Goal: Task Accomplishment & Management: Manage account settings

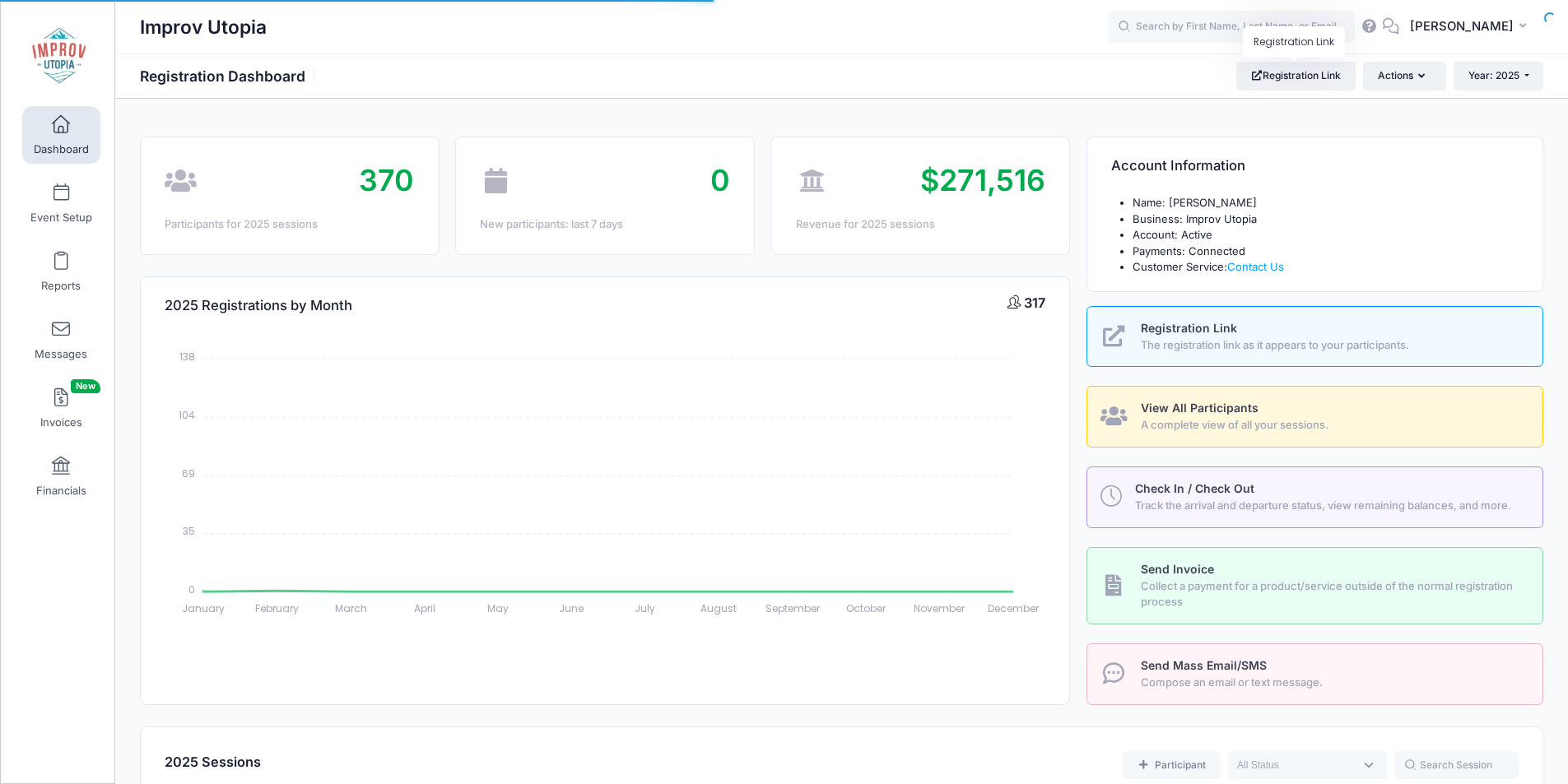
select select
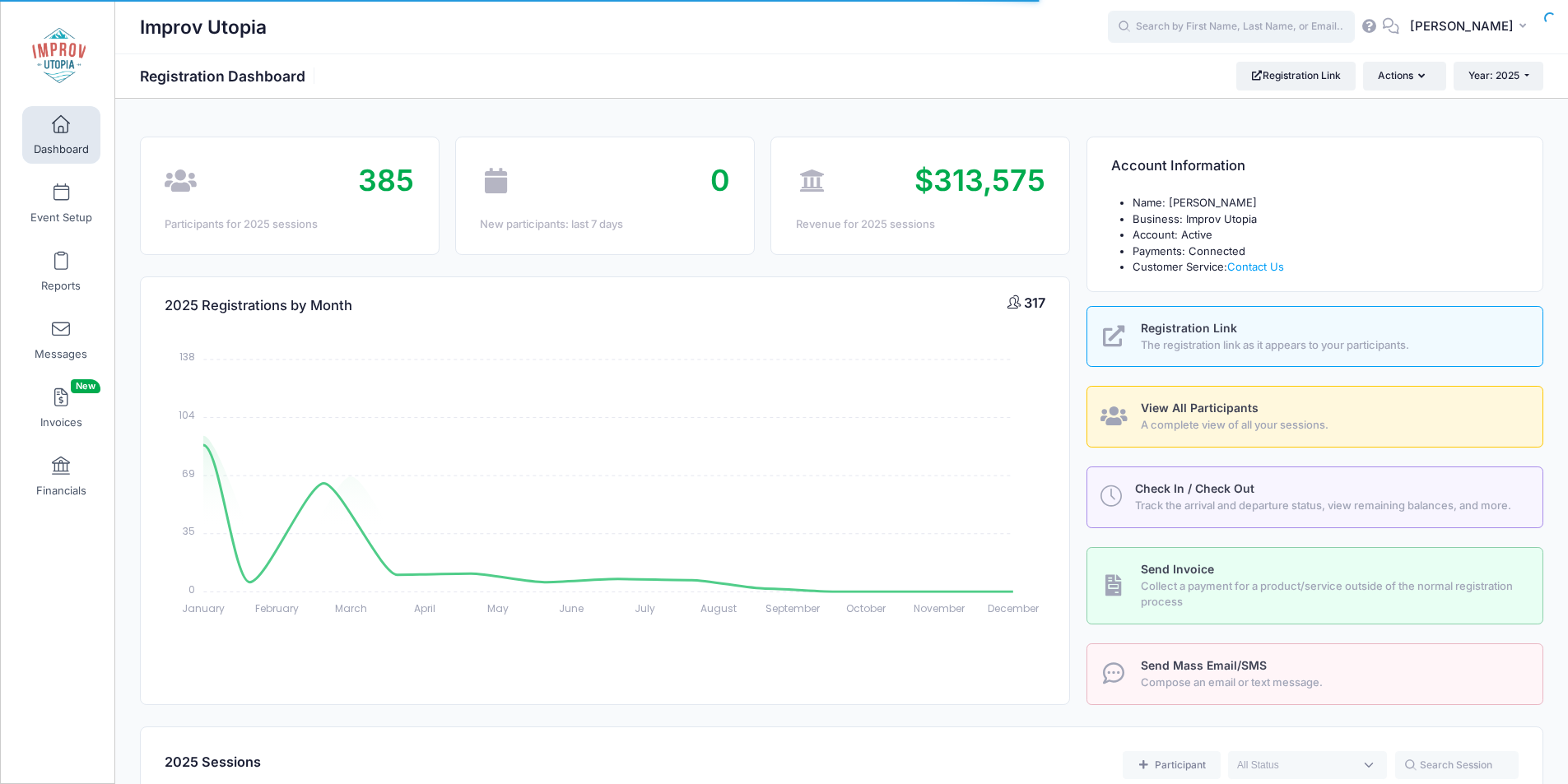
click at [1181, 32] on input "text" at bounding box center [1232, 27] width 247 height 32
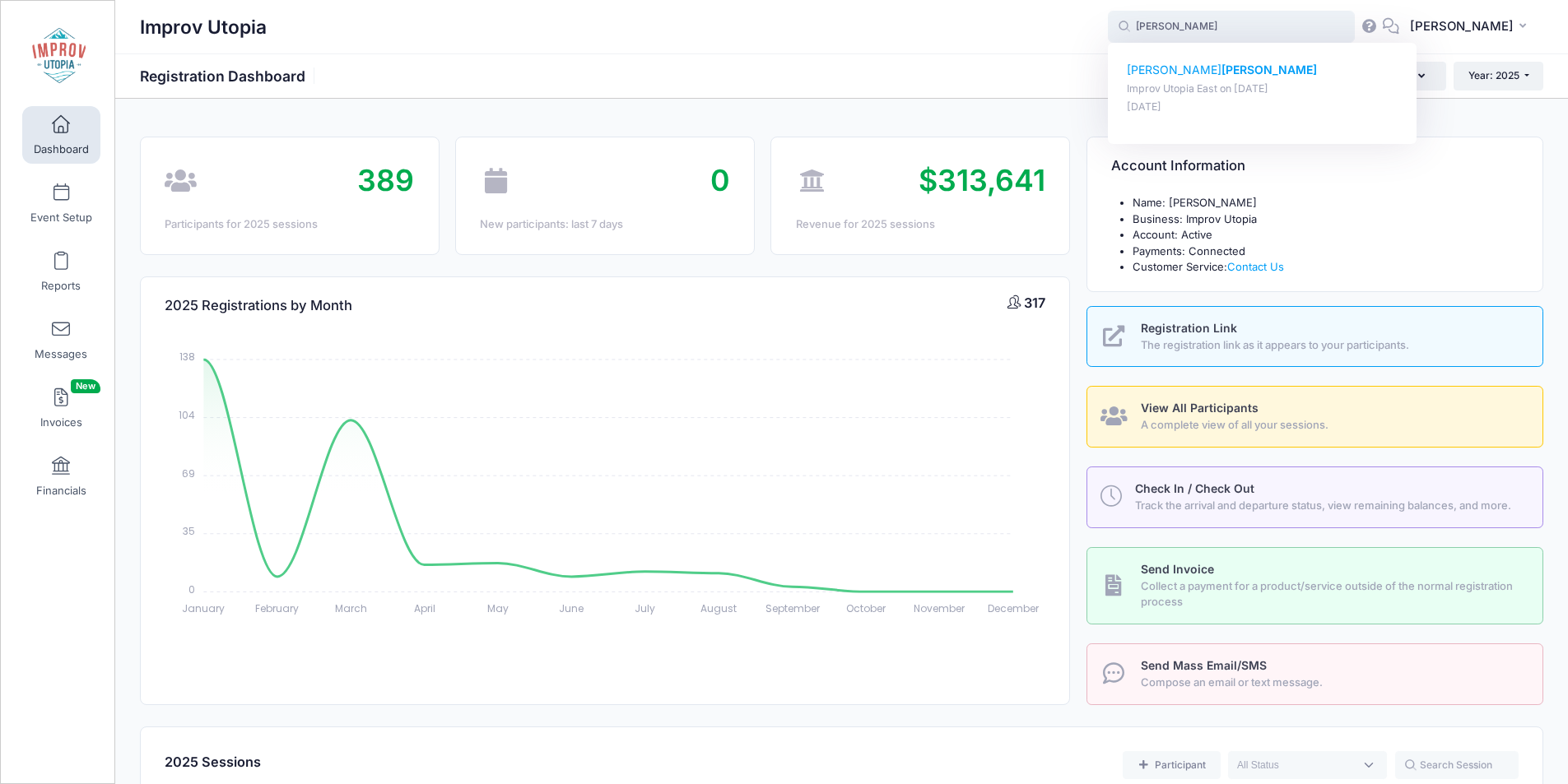
click at [1222, 65] on strong "Shea" at bounding box center [1270, 69] width 96 height 14
type input "Brian Shea (Improv Utopia East, Aug-29, 2025)"
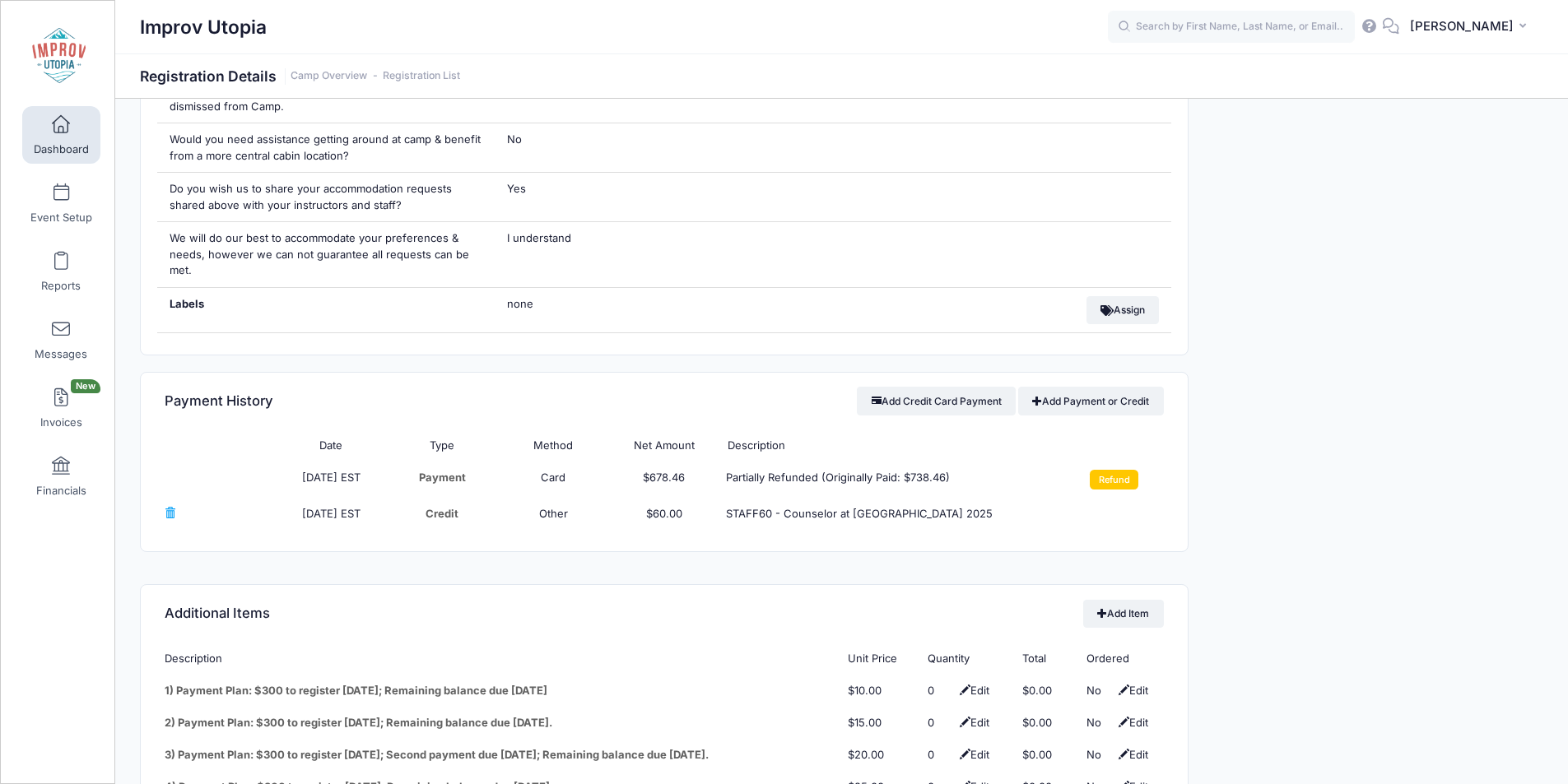
scroll to position [1703, 0]
click at [1129, 461] on td "Refund" at bounding box center [1108, 479] width 111 height 36
click at [1126, 469] on input "Refund" at bounding box center [1114, 478] width 49 height 20
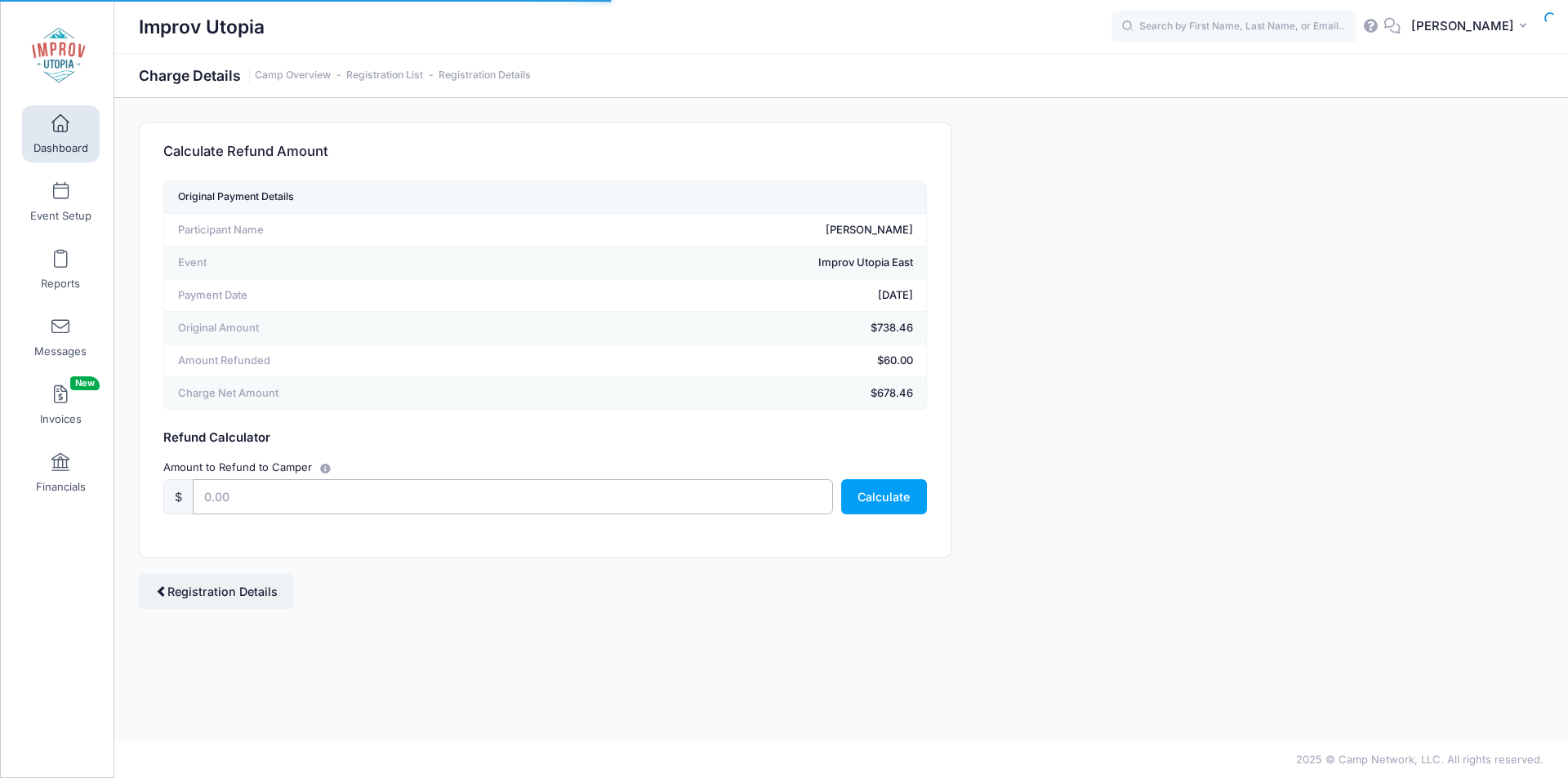
click at [556, 503] on input "text" at bounding box center [512, 497] width 640 height 35
type input "100"
click at [900, 499] on button "Calculate" at bounding box center [884, 497] width 85 height 35
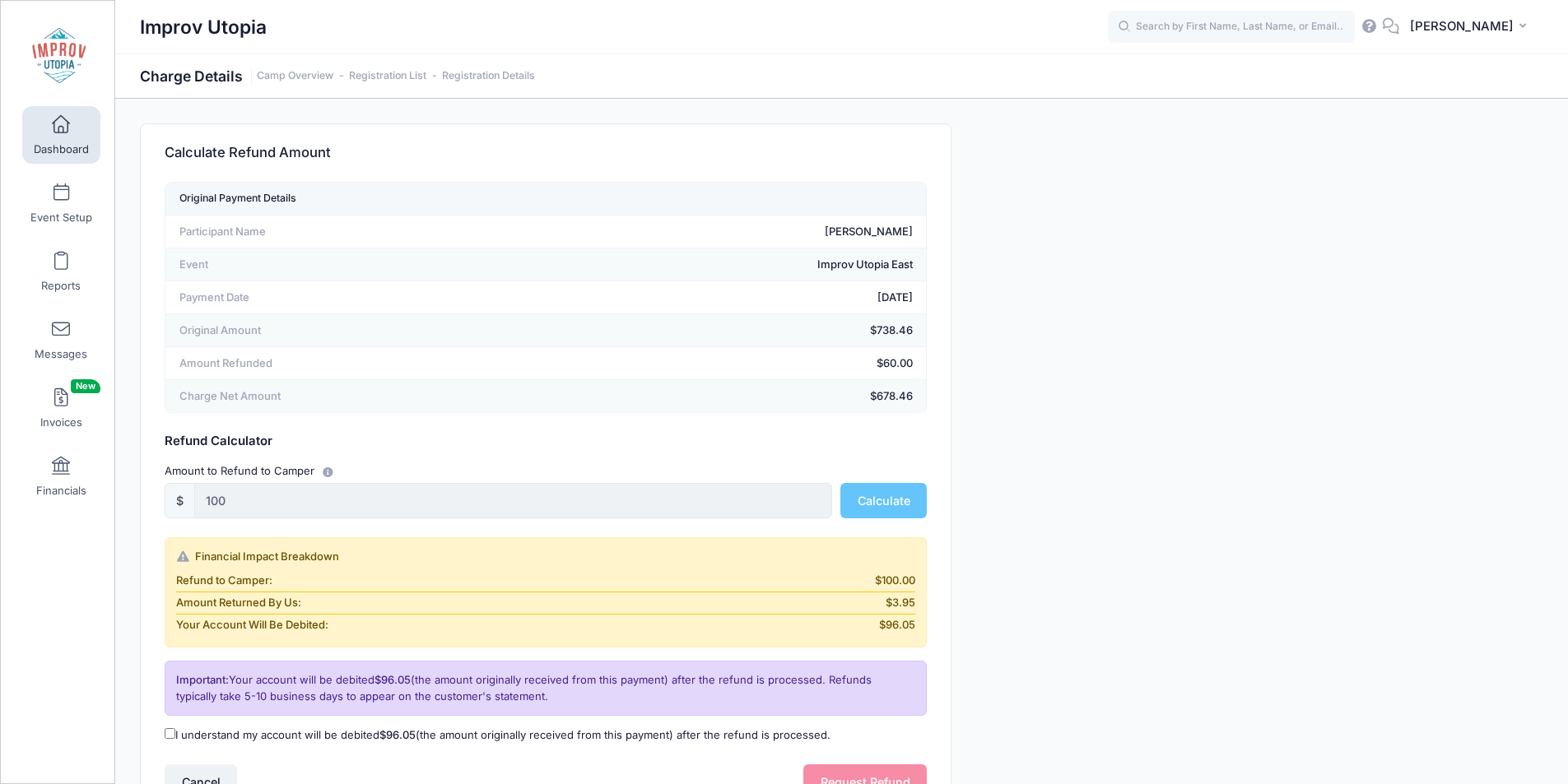
scroll to position [152, 0]
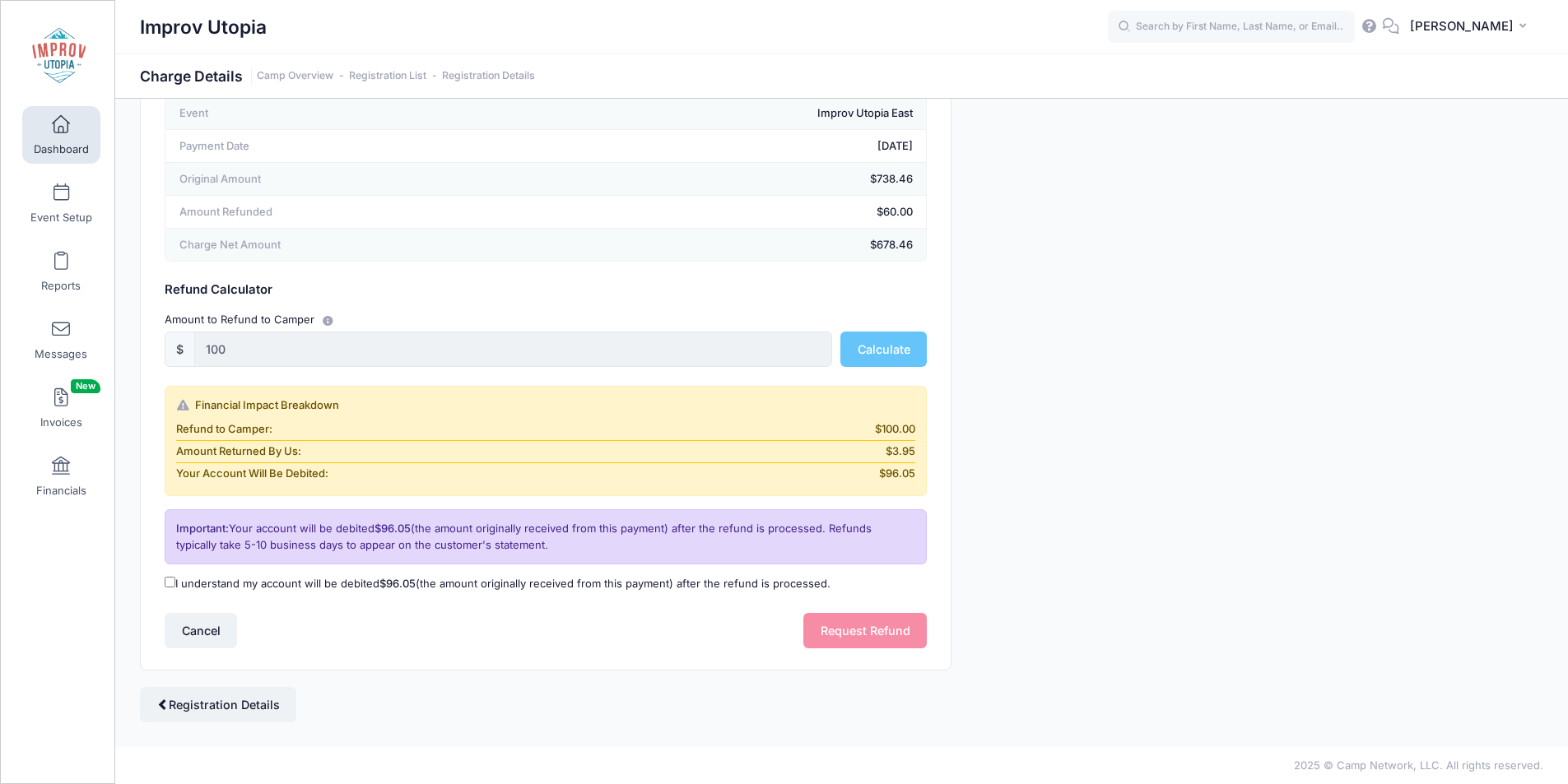
click at [171, 580] on input "I understand my account will be debited $96.05 (the amount originally received …" at bounding box center [169, 582] width 11 height 11
checkbox input "true"
click at [829, 623] on button "Request Refund" at bounding box center [865, 630] width 123 height 35
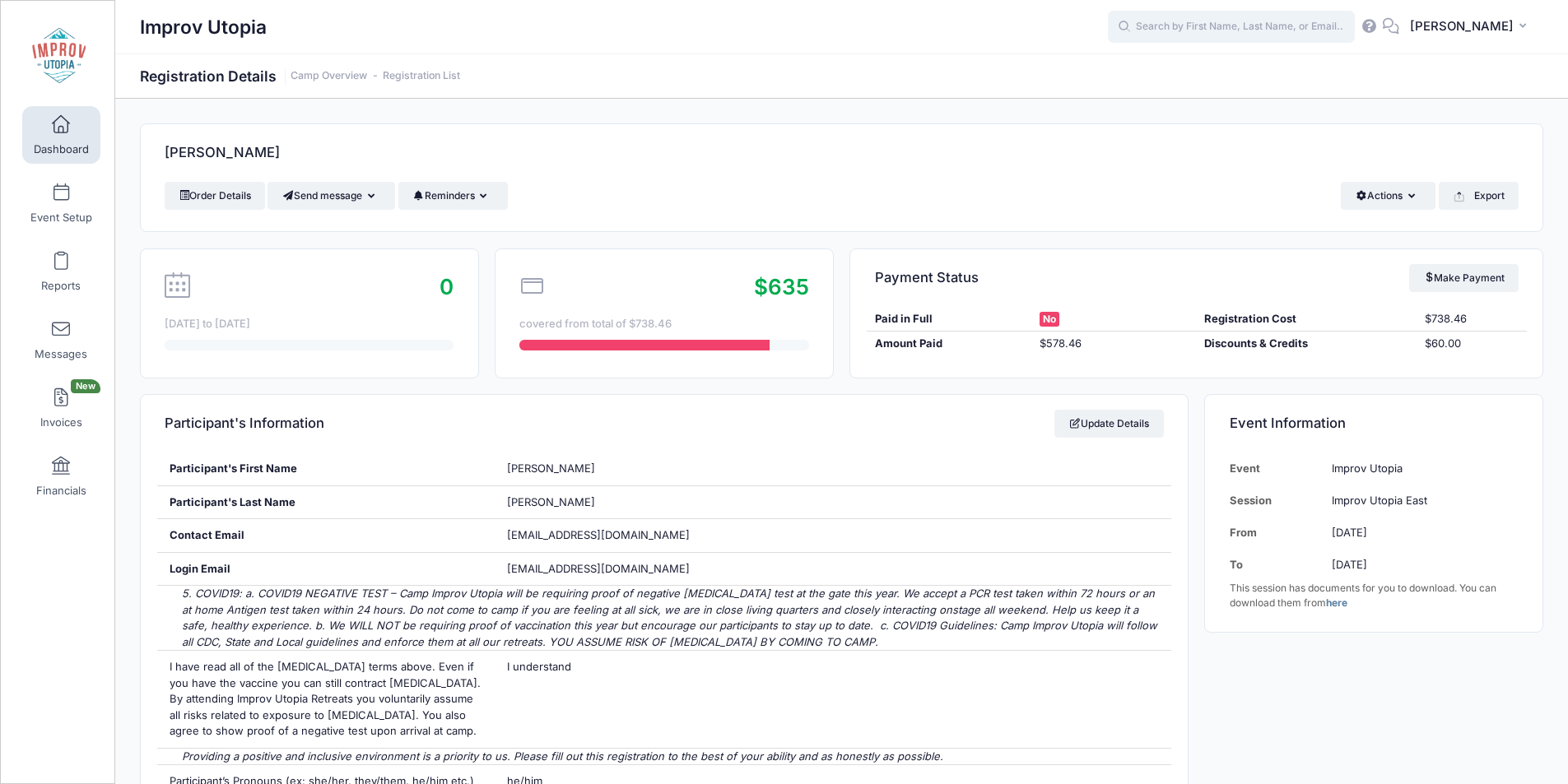
click at [1241, 32] on input "text" at bounding box center [1232, 27] width 247 height 32
click at [1218, 74] on p "Chip Marshall" at bounding box center [1263, 71] width 271 height 17
type input "Chip Marshall (Improv Utopia East, Aug-29, 2025)"
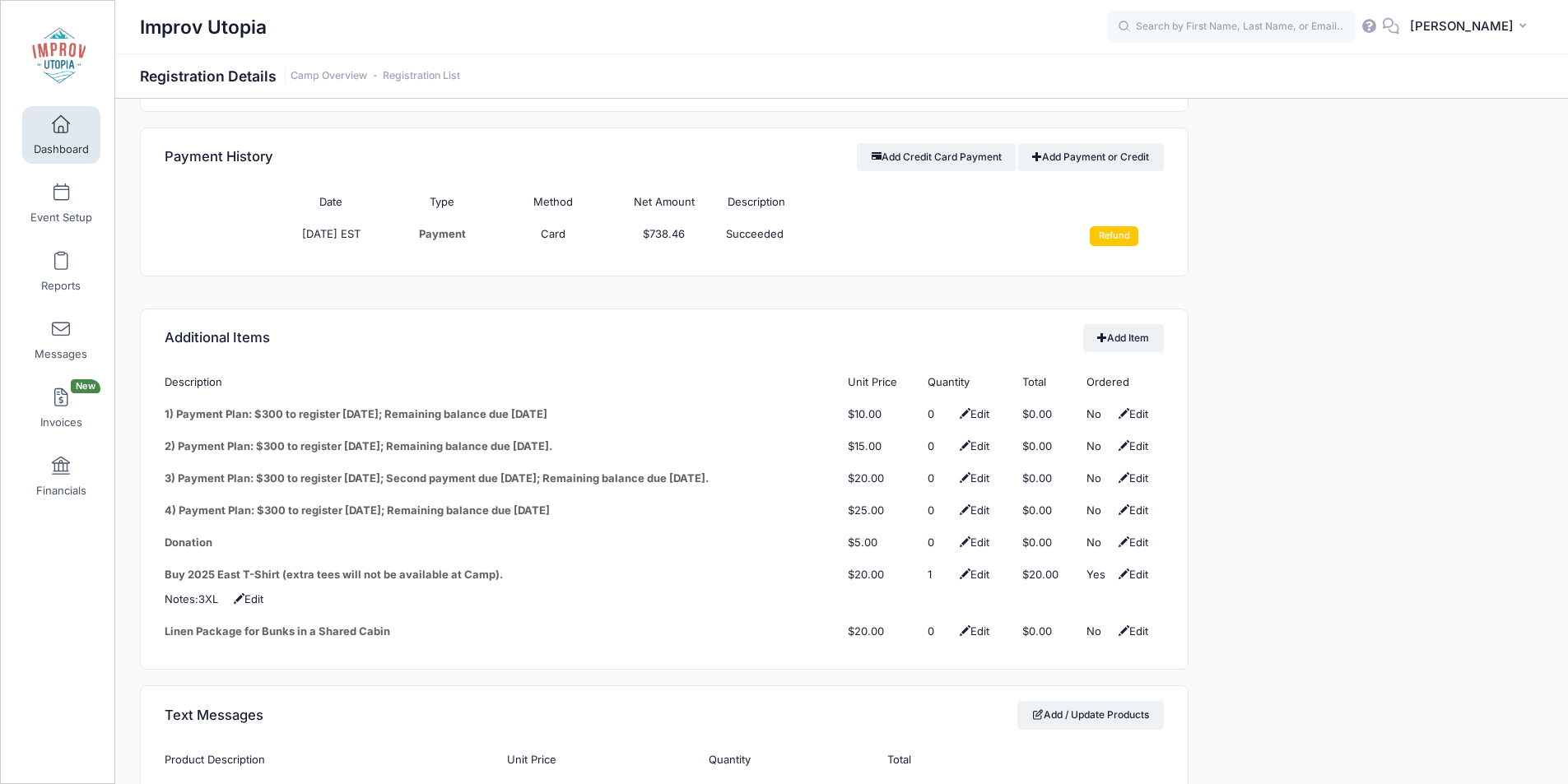
scroll to position [1935, 0]
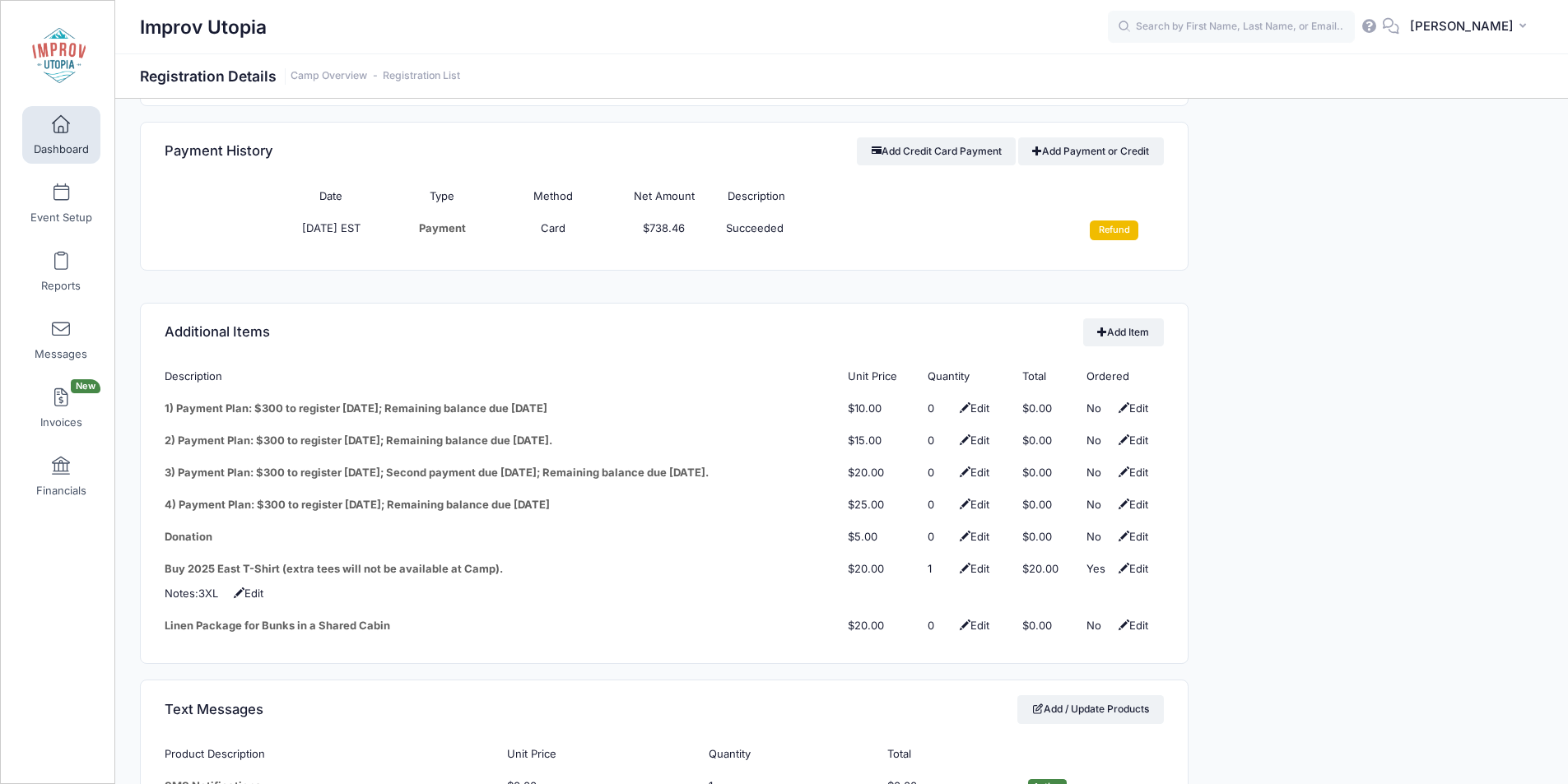
click at [1117, 221] on input "Refund" at bounding box center [1114, 230] width 49 height 20
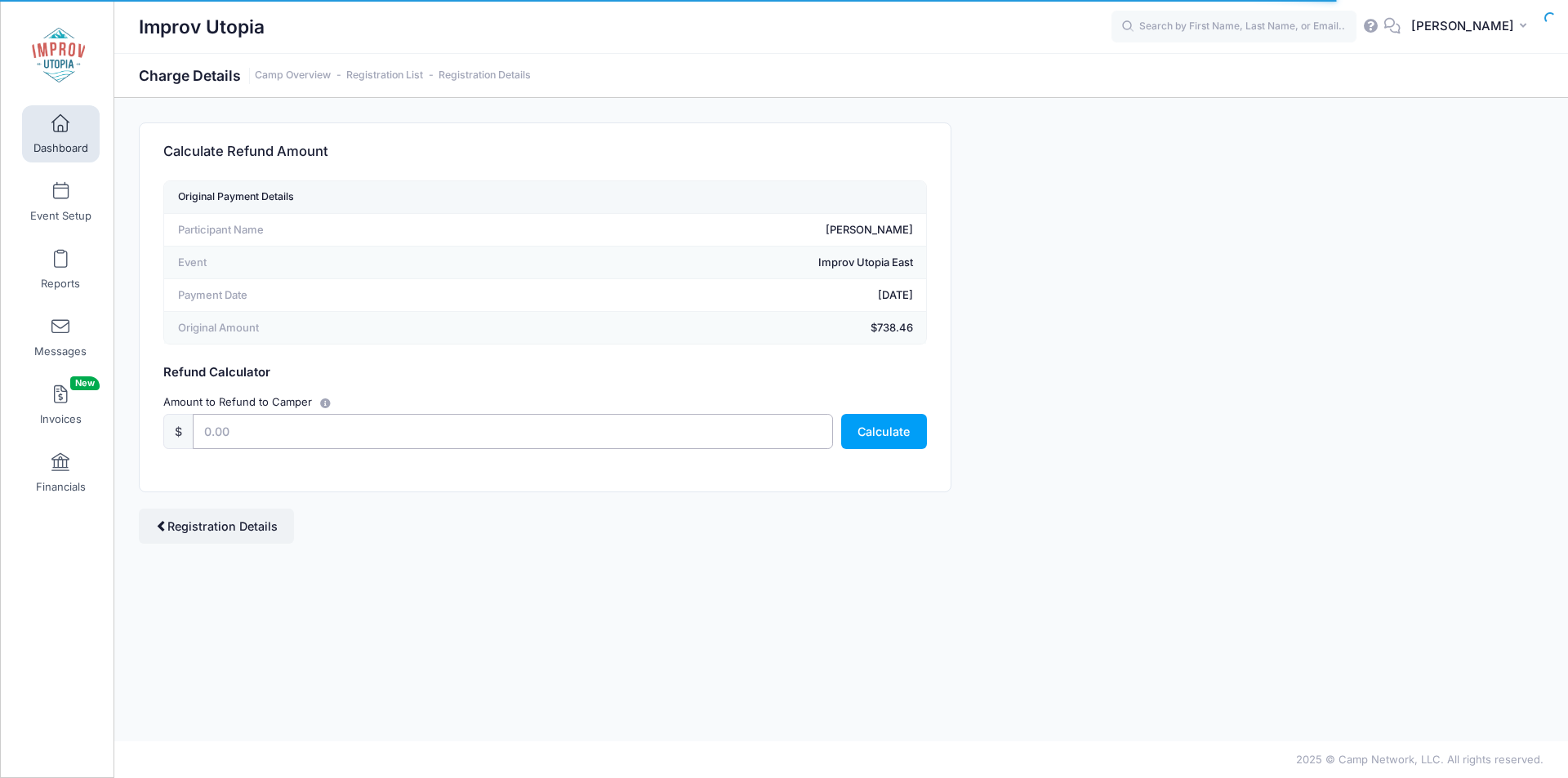
click at [581, 425] on input "text" at bounding box center [512, 431] width 640 height 35
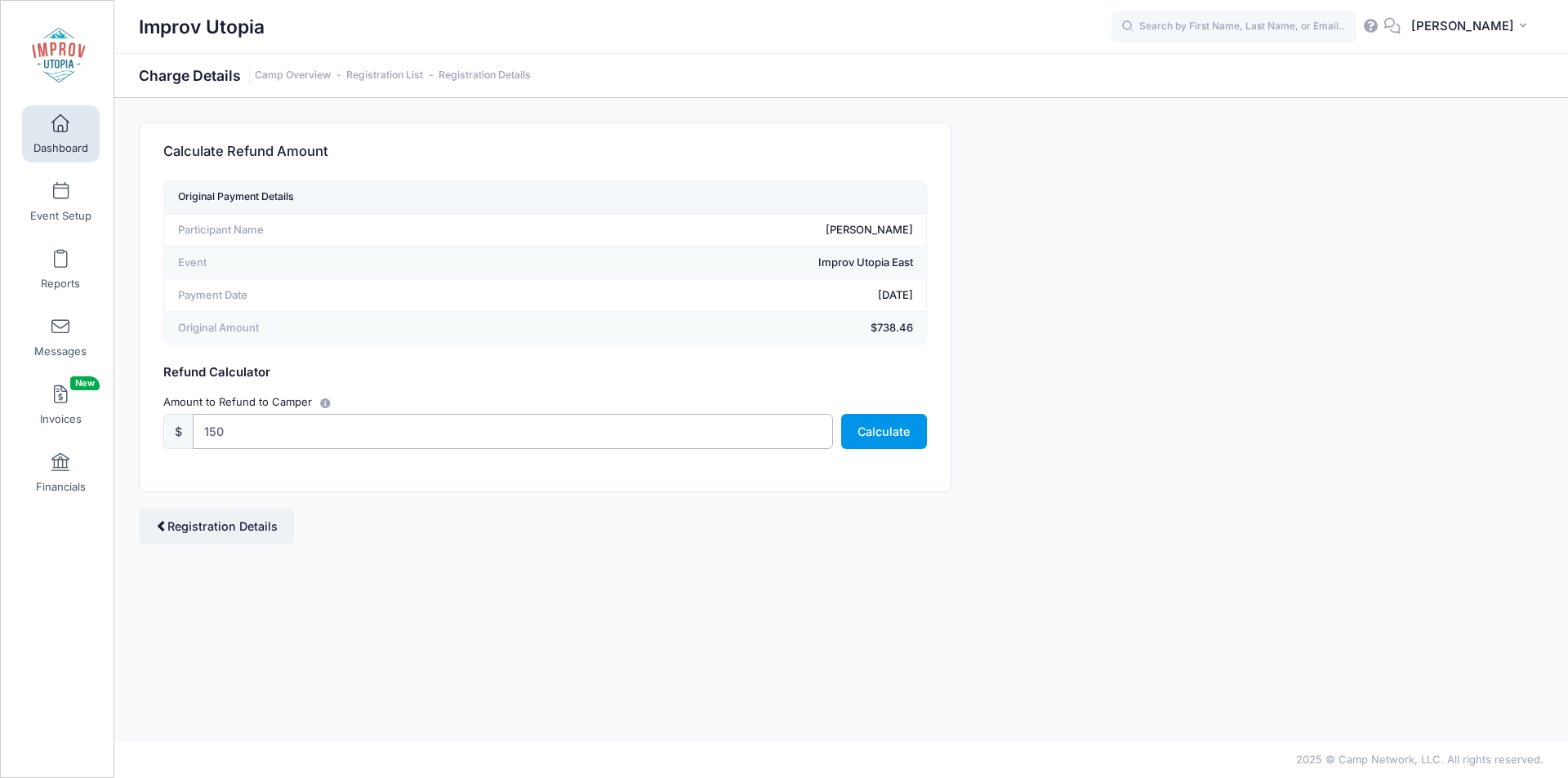
type input "150"
click at [918, 442] on button "Calculate" at bounding box center [884, 431] width 85 height 35
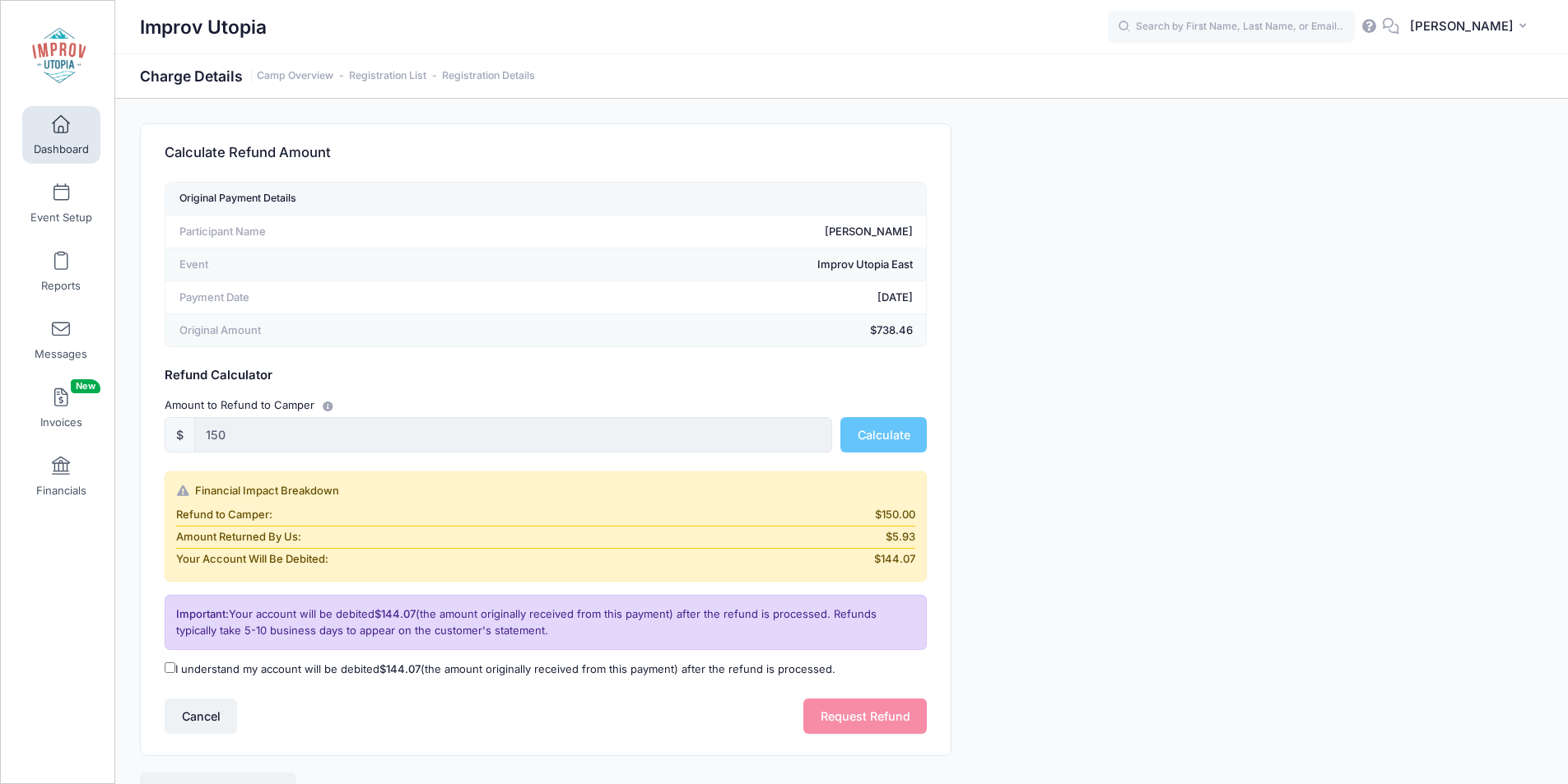
click at [169, 667] on input "I understand my account will be debited $144.07 (the amount originally received…" at bounding box center [169, 667] width 11 height 11
checkbox input "true"
click at [820, 700] on button "Request Refund" at bounding box center [865, 715] width 123 height 35
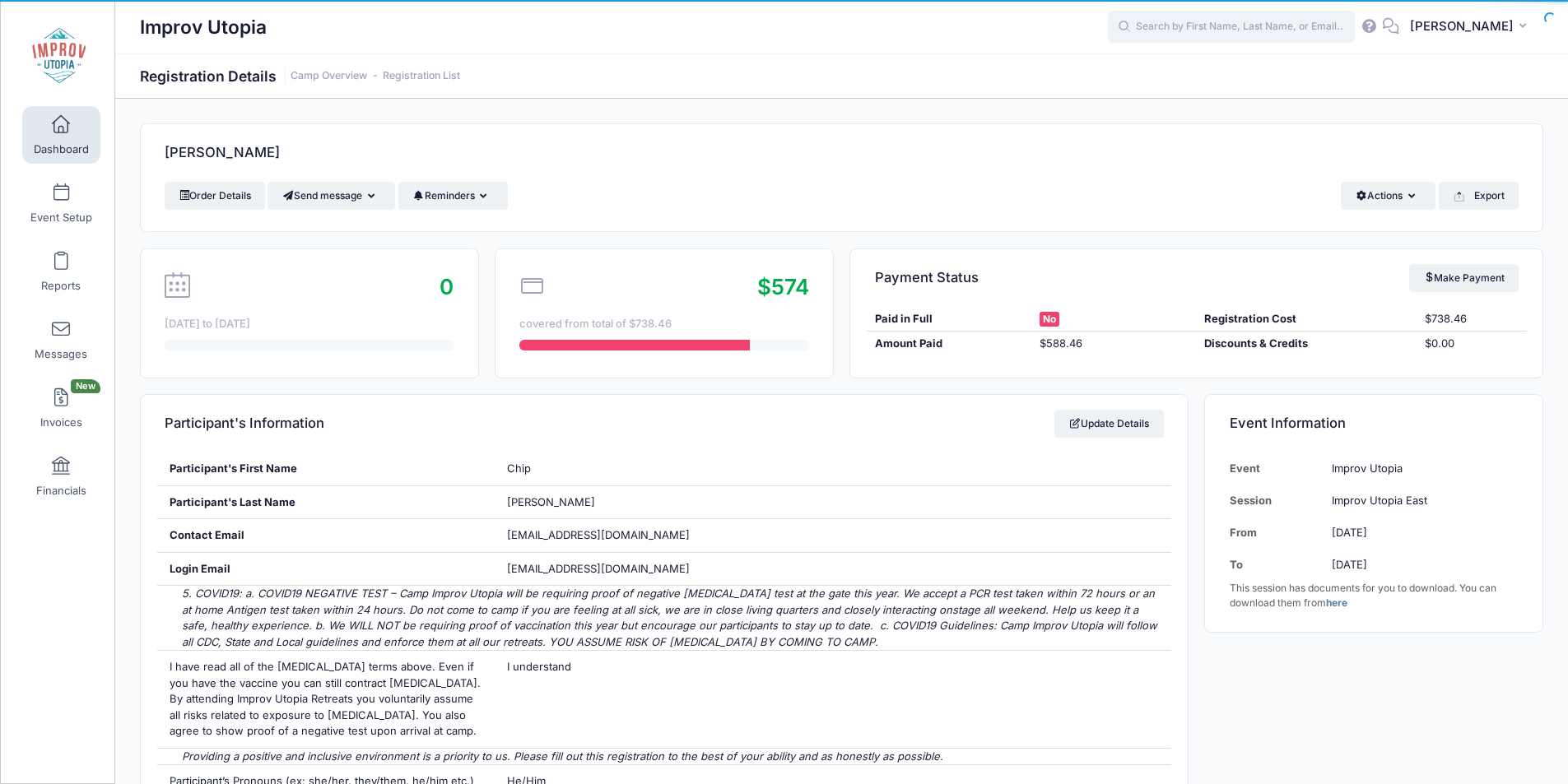
click at [1282, 29] on input "text" at bounding box center [1232, 27] width 247 height 32
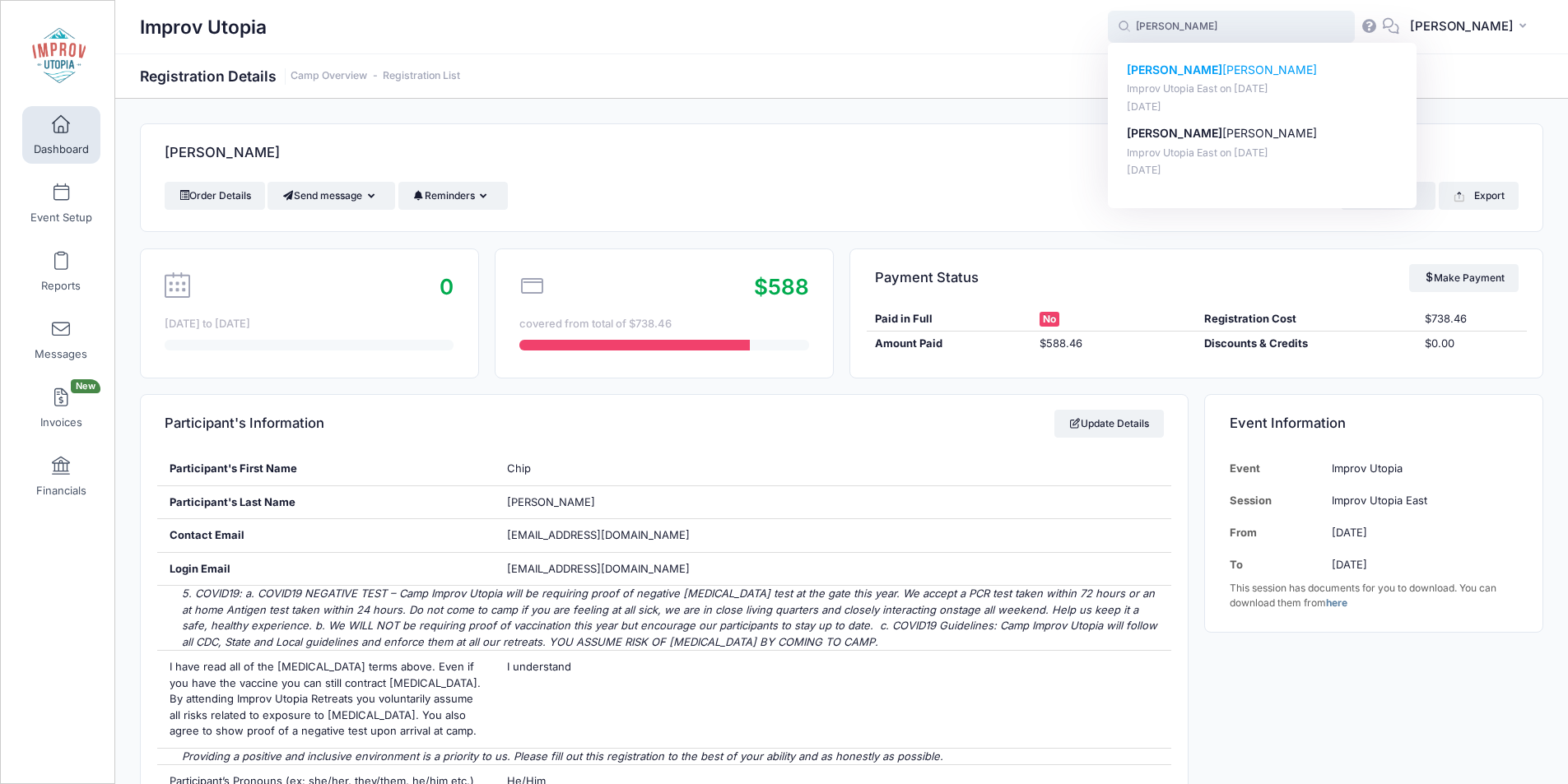
click at [1214, 65] on p "[PERSON_NAME]" at bounding box center [1263, 71] width 271 height 17
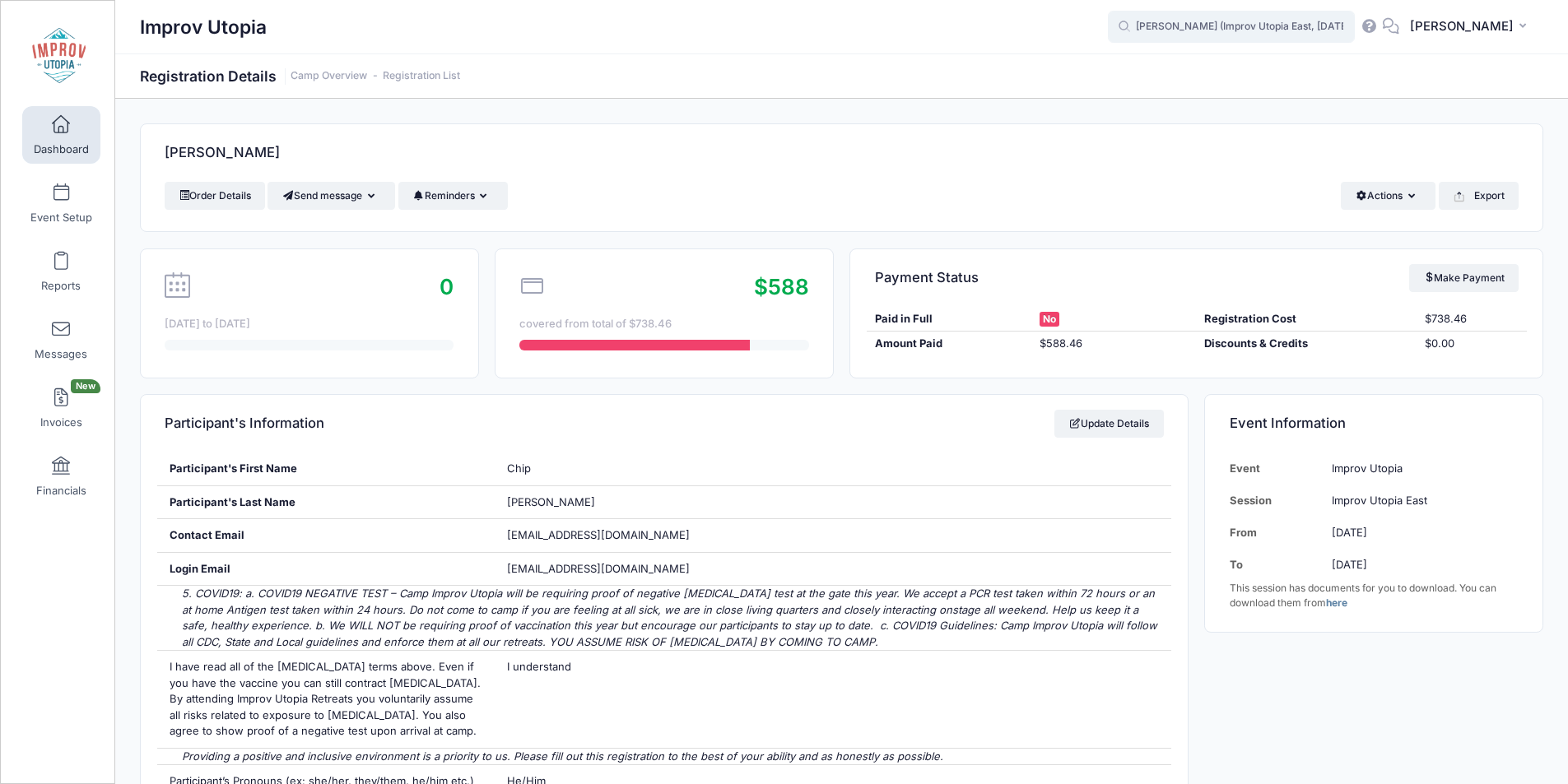
type input "[PERSON_NAME] (Improv Utopia East, [DATE])"
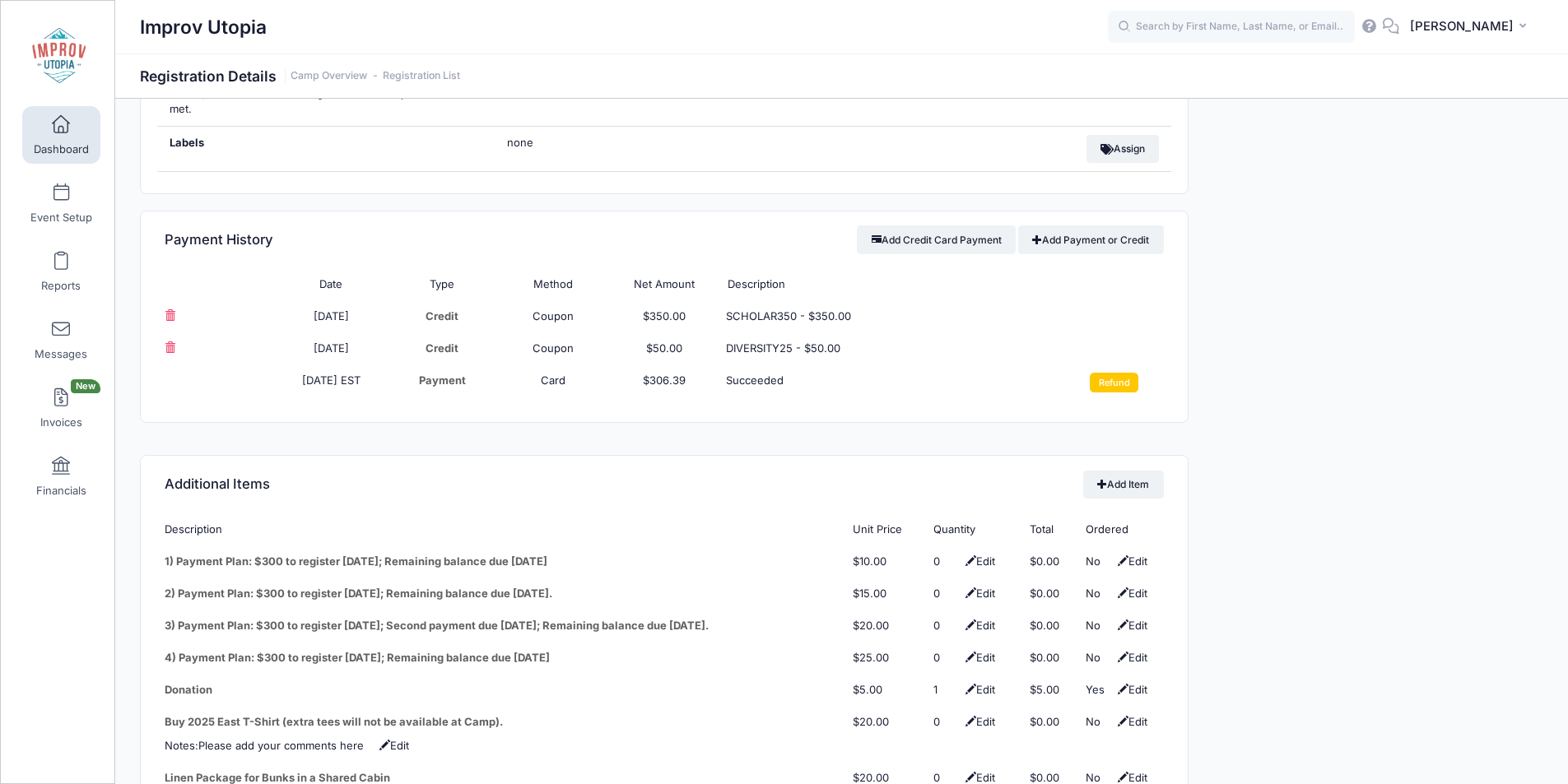
scroll to position [1868, 0]
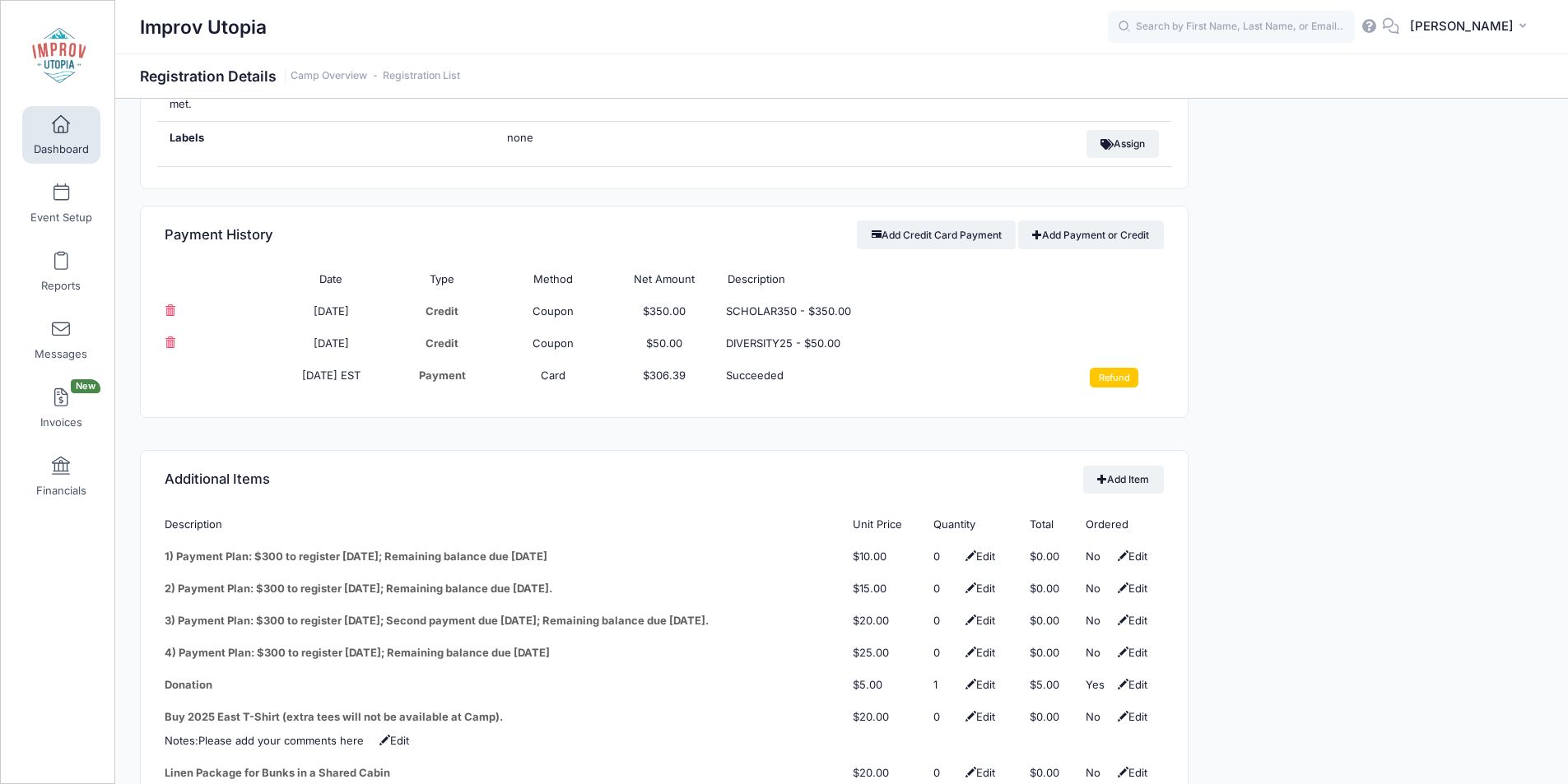
click at [1121, 377] on td "Refund" at bounding box center [1108, 378] width 111 height 36
click at [1114, 369] on input "Refund" at bounding box center [1114, 377] width 49 height 20
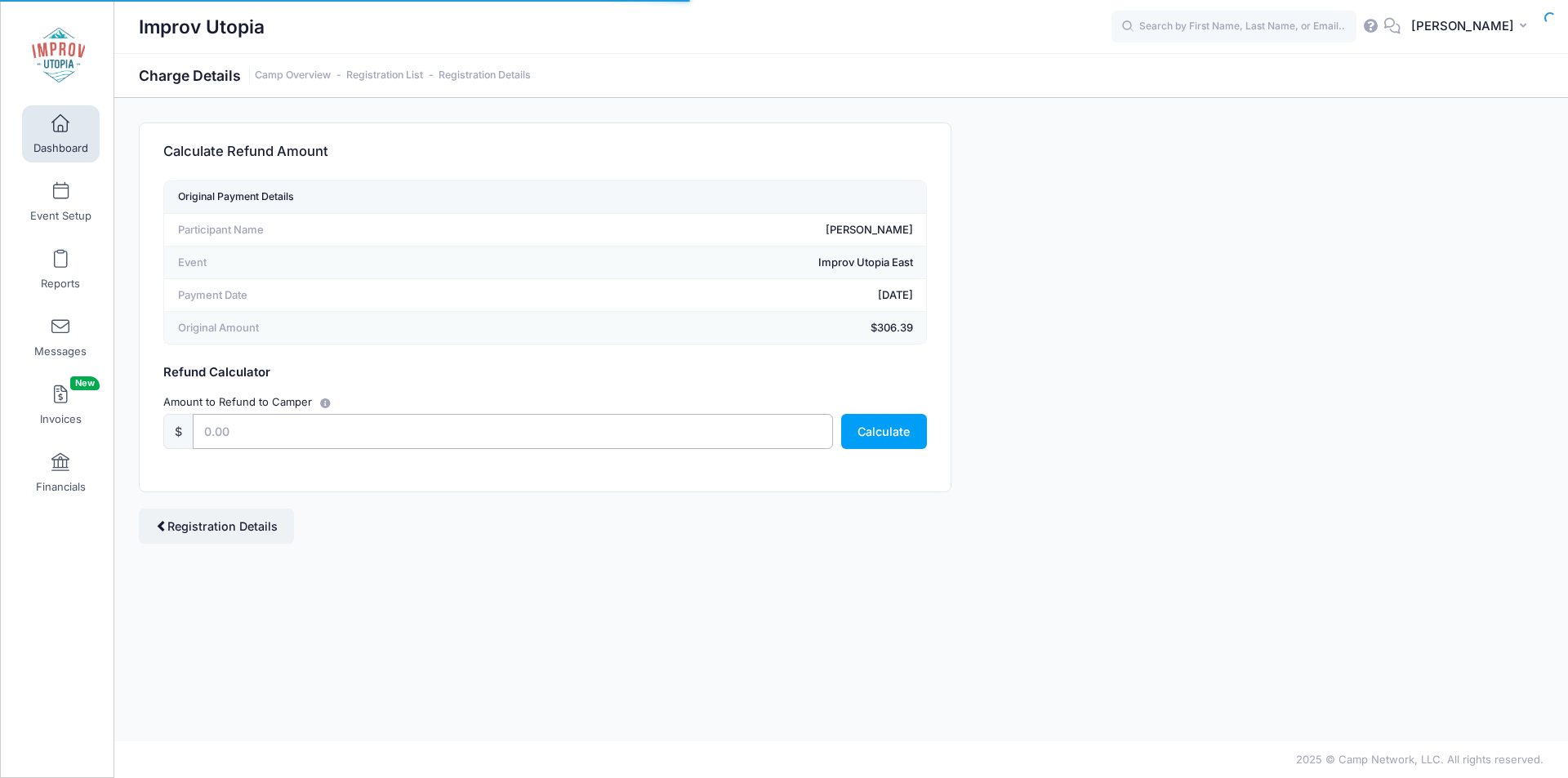
click at [502, 421] on input "text" at bounding box center [512, 431] width 640 height 35
type input "100"
click at [881, 438] on button "Calculate" at bounding box center [884, 431] width 85 height 35
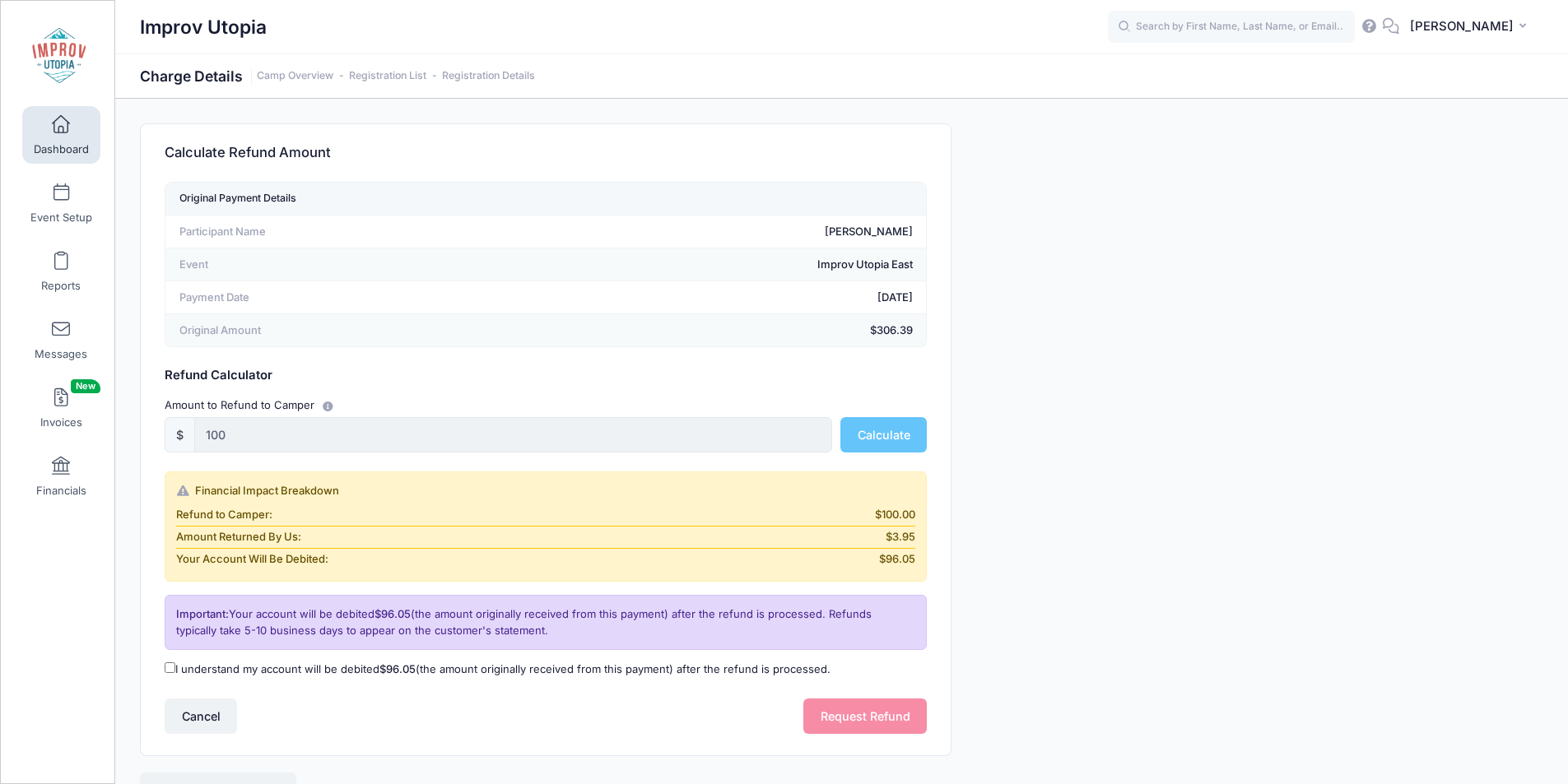
click at [170, 672] on input "I understand my account will be debited $96.05 (the amount originally received …" at bounding box center [169, 667] width 11 height 11
checkbox input "true"
click at [851, 707] on button "Request Refund" at bounding box center [865, 715] width 123 height 35
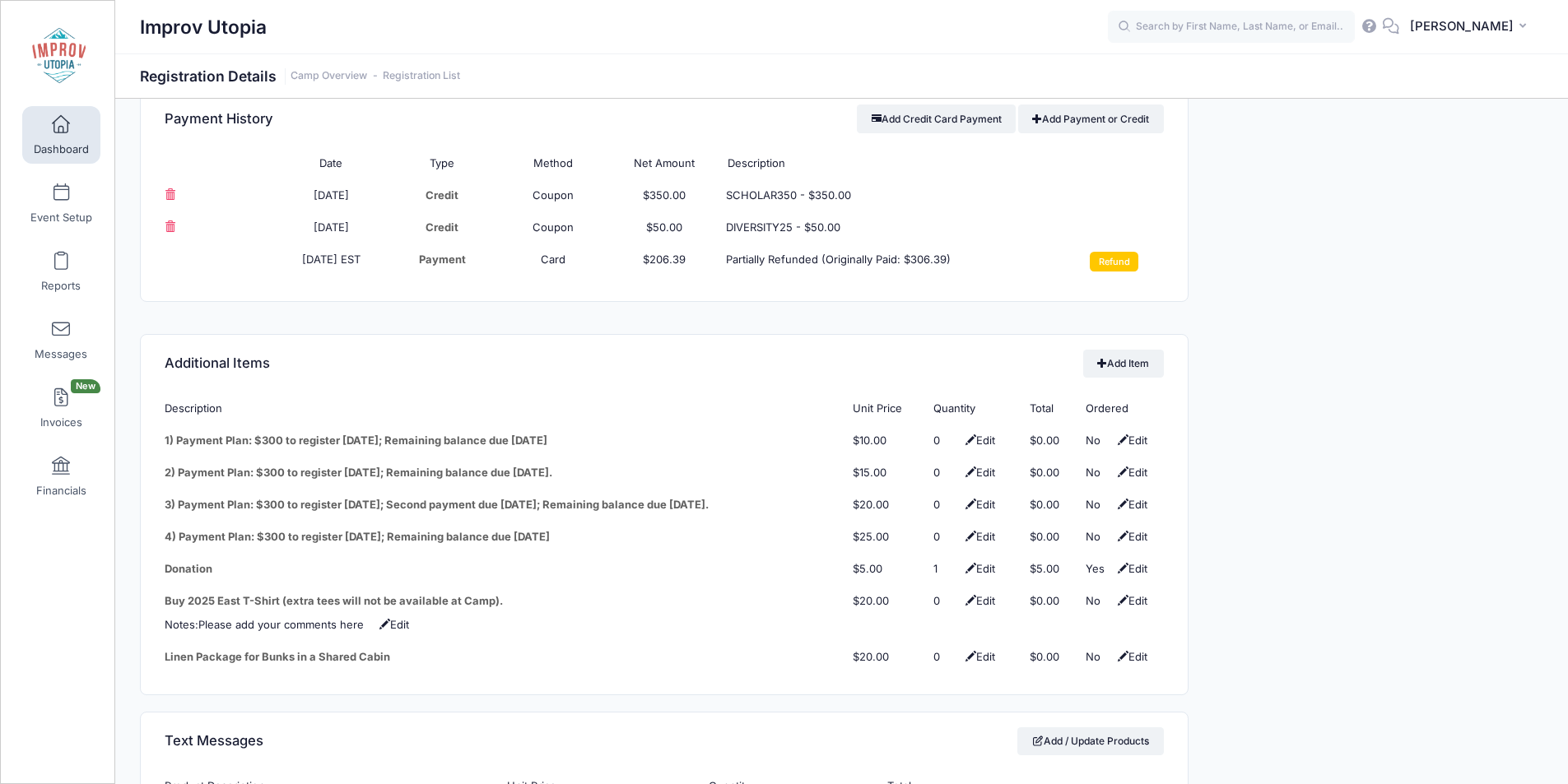
scroll to position [2773, 0]
